Goal: Entertainment & Leisure: Consume media (video, audio)

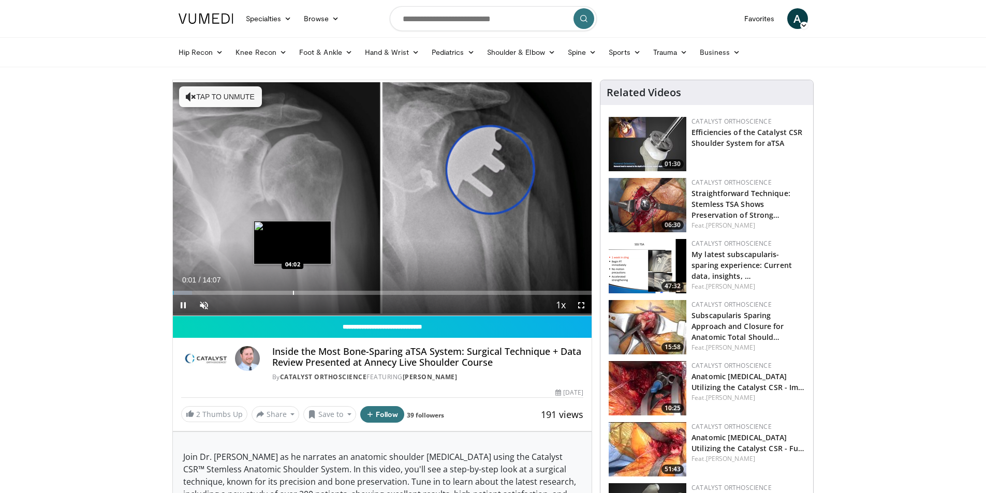
click at [293, 291] on div "Progress Bar" at bounding box center [293, 293] width 1 height 4
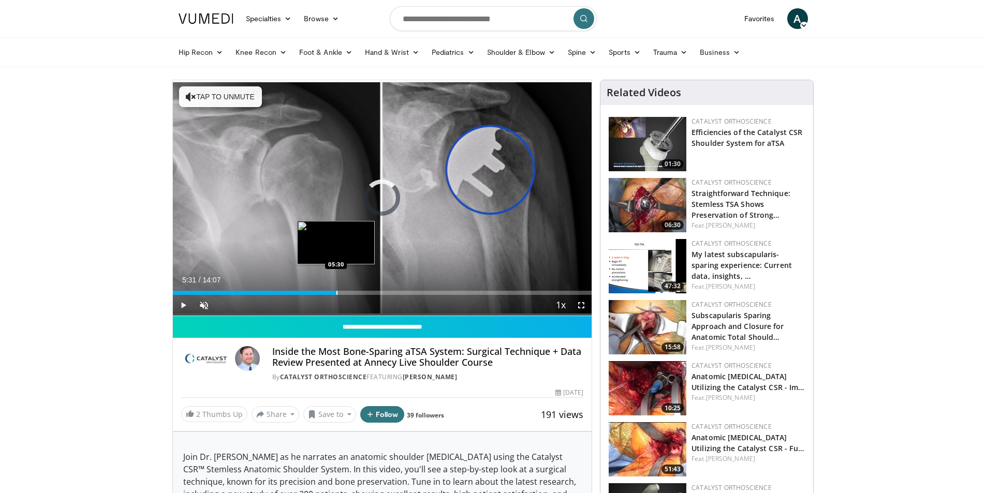
click at [336, 293] on div "Progress Bar" at bounding box center [336, 293] width 1 height 4
click at [375, 292] on div "Progress Bar" at bounding box center [375, 293] width 1 height 4
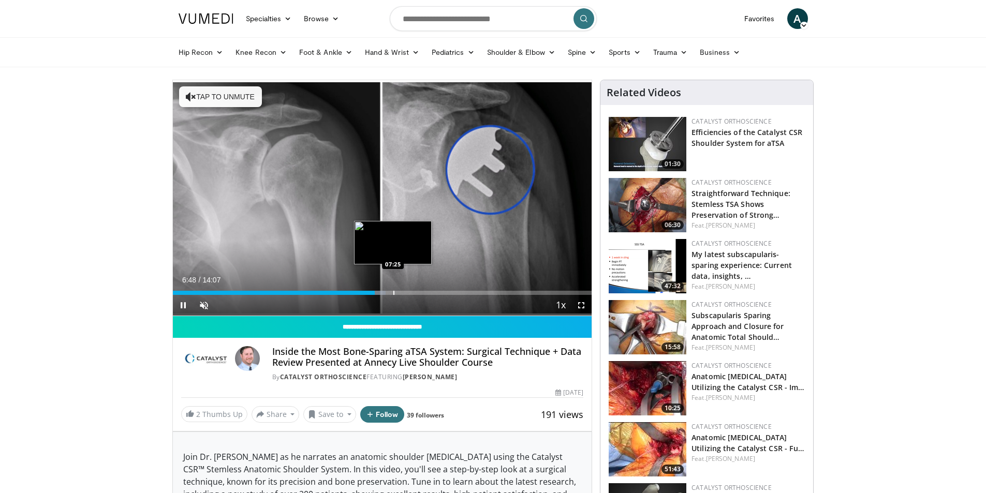
click at [393, 292] on div "Progress Bar" at bounding box center [393, 293] width 1 height 4
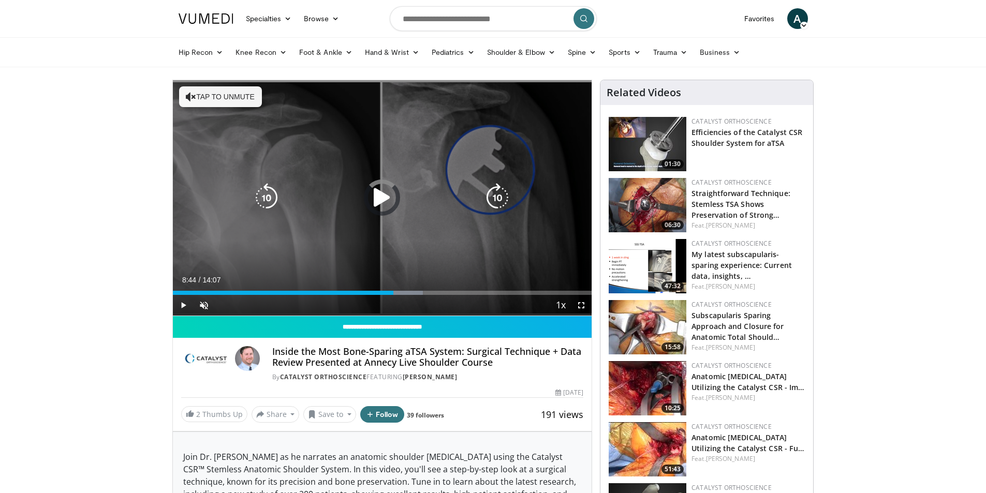
click at [432, 294] on div "Loaded : 59.72% 07:25 07:36" at bounding box center [382, 293] width 419 height 4
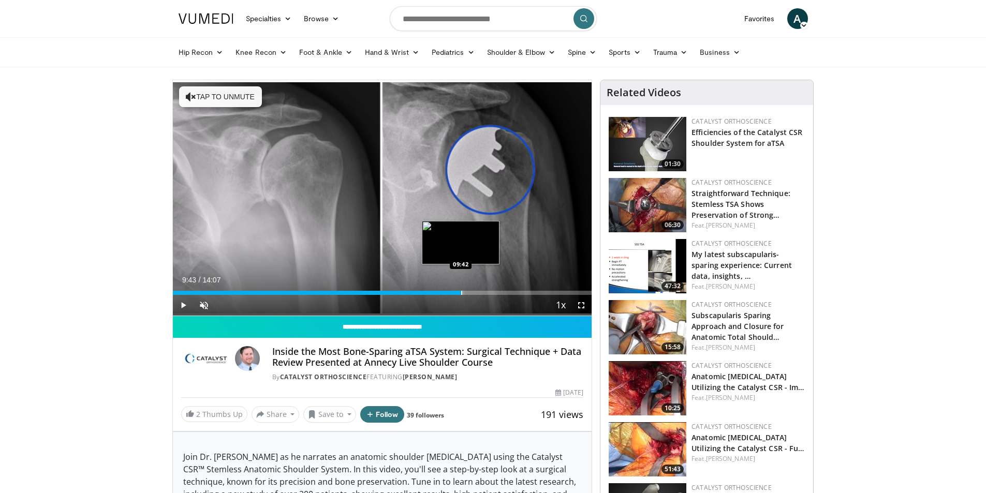
click at [461, 291] on div "Progress Bar" at bounding box center [461, 293] width 1 height 4
click at [479, 289] on div "Loaded : 76.74% 09:45 10:21" at bounding box center [382, 290] width 419 height 10
click at [501, 294] on div "Progress Bar" at bounding box center [501, 293] width 1 height 4
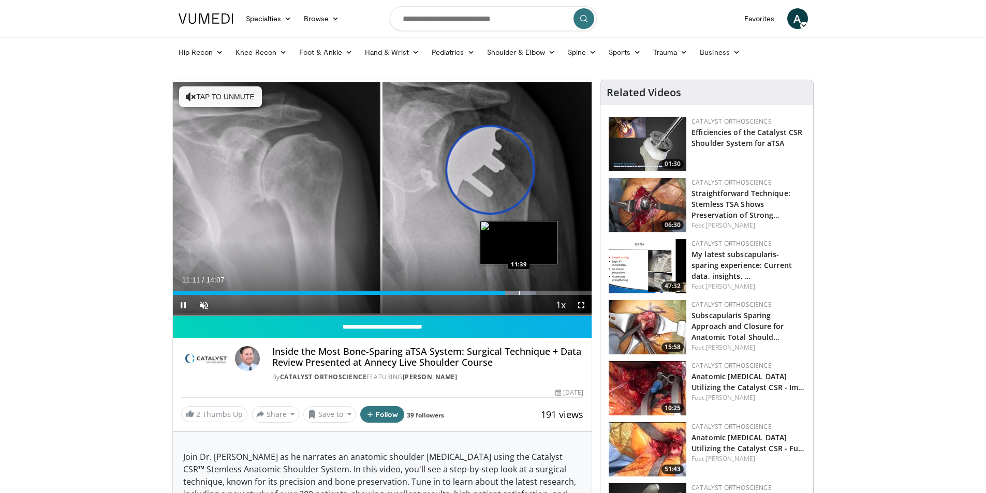
click at [519, 294] on div "Progress Bar" at bounding box center [519, 293] width 1 height 4
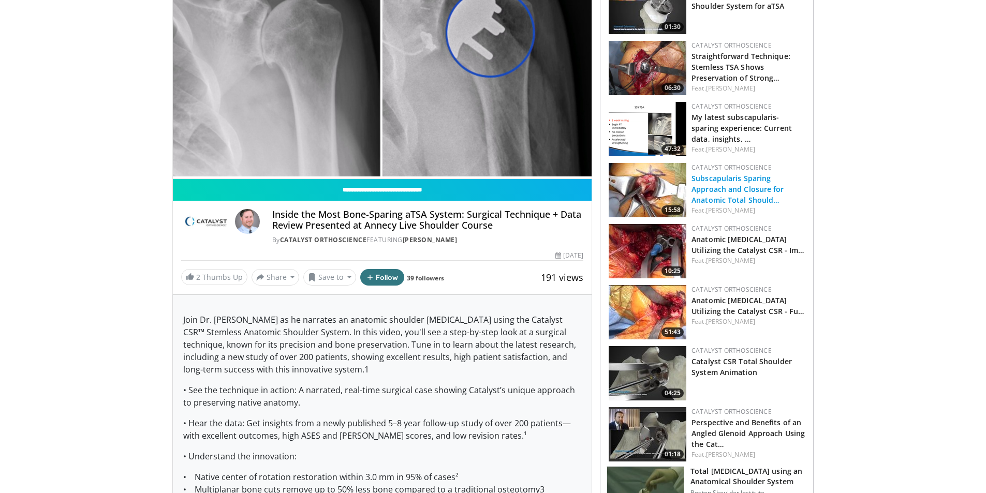
scroll to position [155, 0]
